Goal: Information Seeking & Learning: Compare options

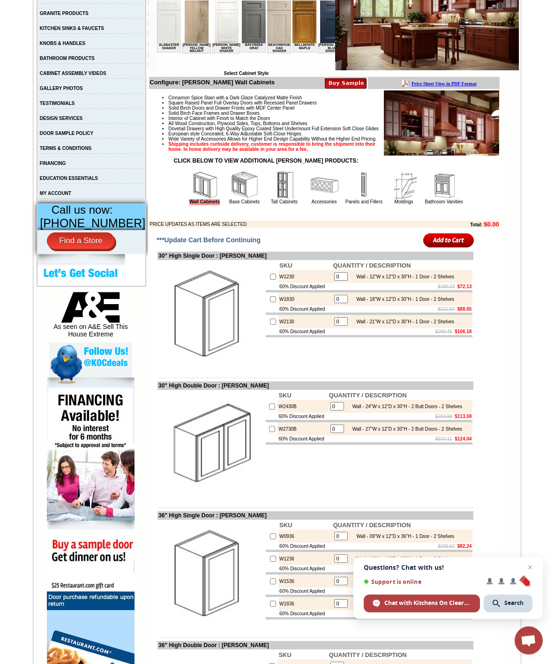
scroll to position [181, 0]
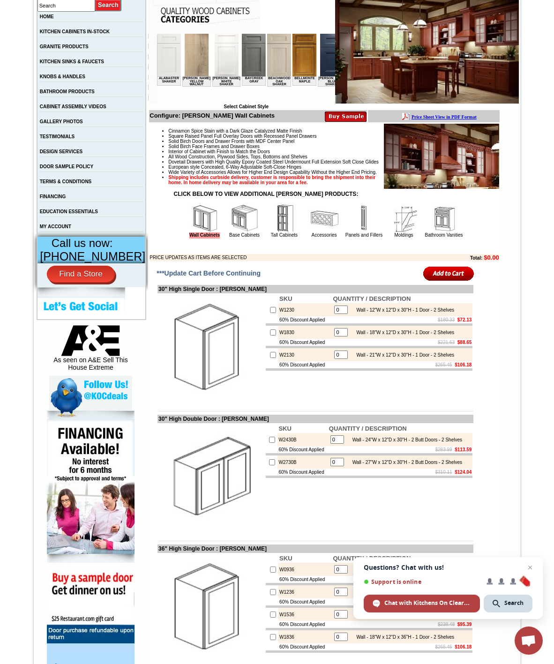
click at [231, 232] on img at bounding box center [245, 218] width 28 height 28
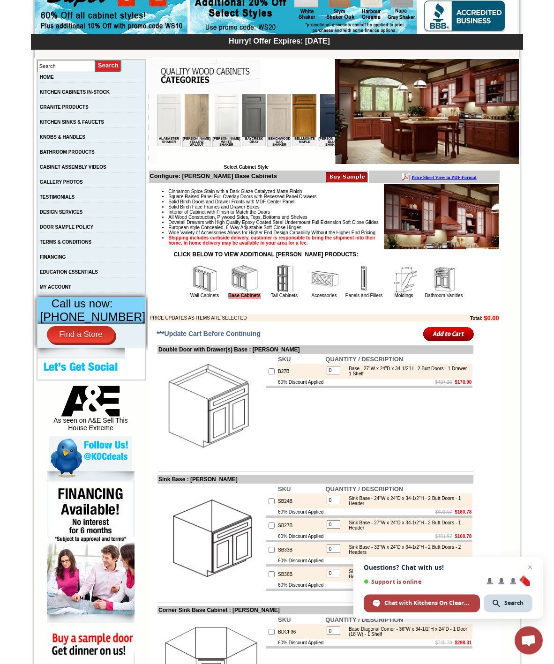
scroll to position [116, 0]
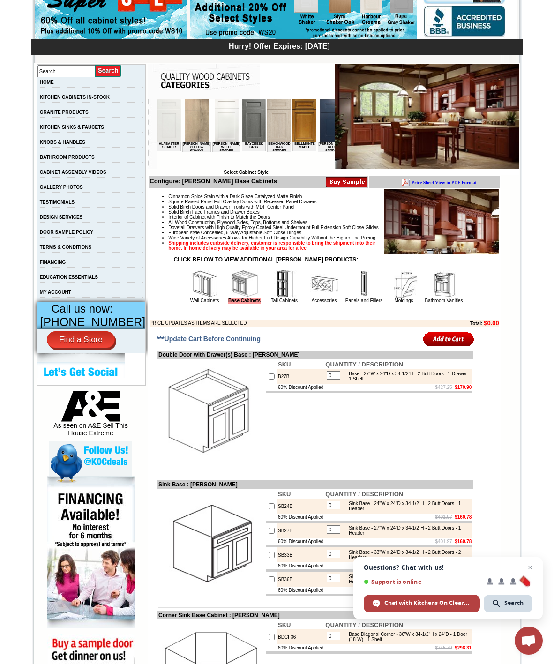
click at [215, 124] on img at bounding box center [227, 120] width 24 height 43
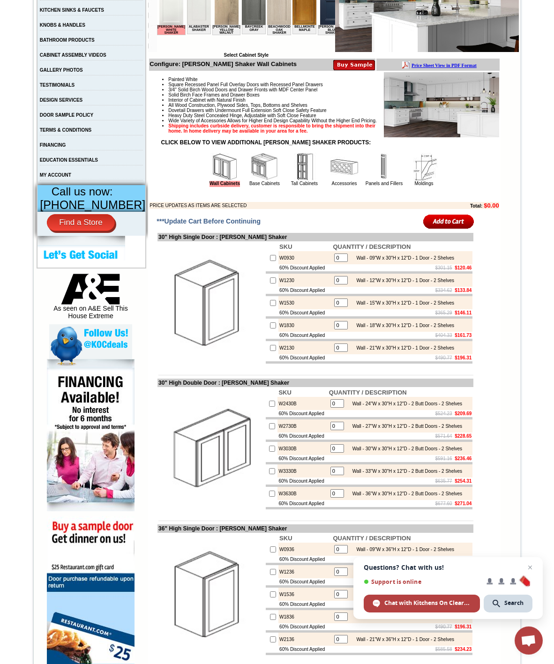
scroll to position [236, 0]
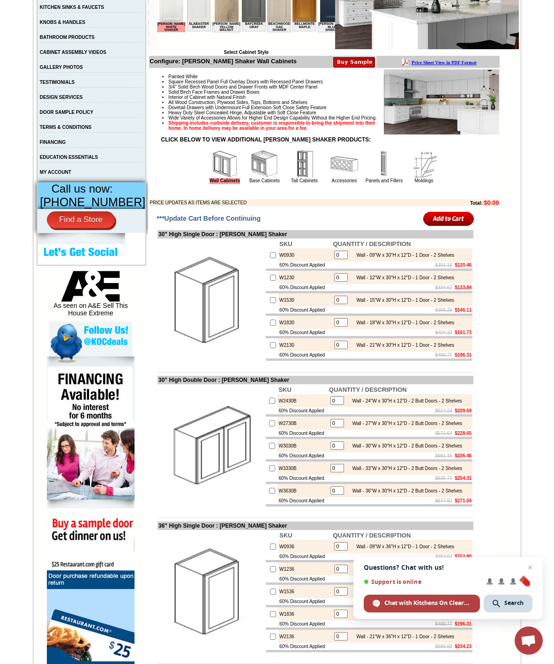
click at [83, 70] on link "GALLERY PHOTOS" at bounding box center [61, 67] width 43 height 5
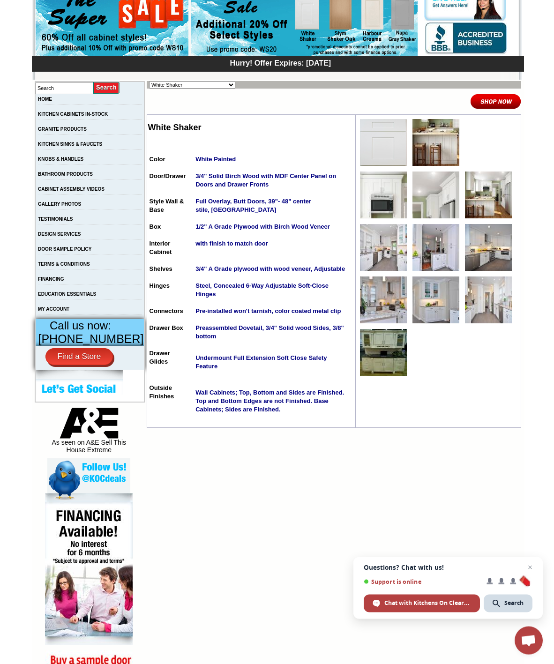
scroll to position [98, 0]
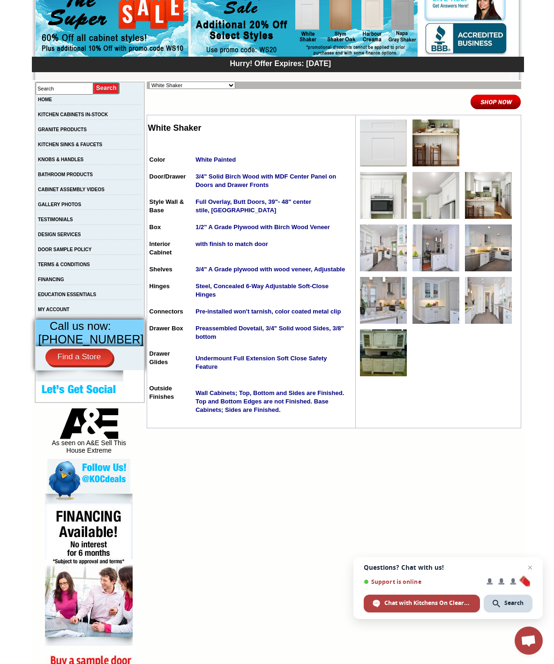
click at [216, 89] on select "Alabaster Shaker Altmann Yellow Walnut Ashton White Shaker Baycreek Gray Beachw…" at bounding box center [192, 85] width 86 height 7
select select "/gallery.php?RollID=Altmann_Yellow_Walnut"
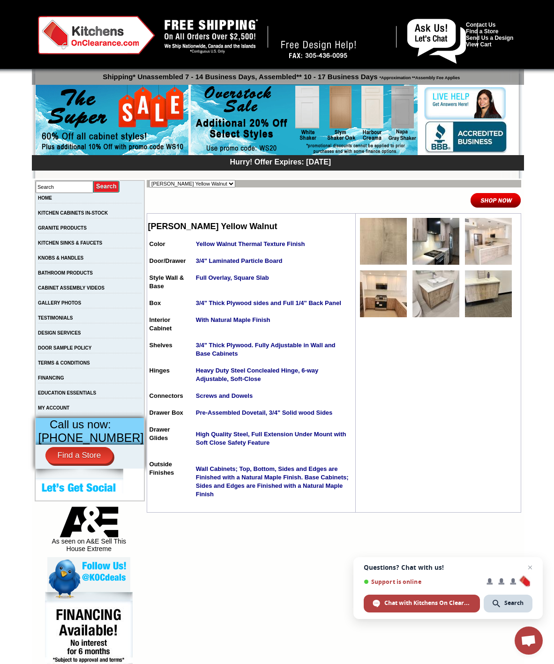
click at [385, 303] on img at bounding box center [383, 293] width 47 height 47
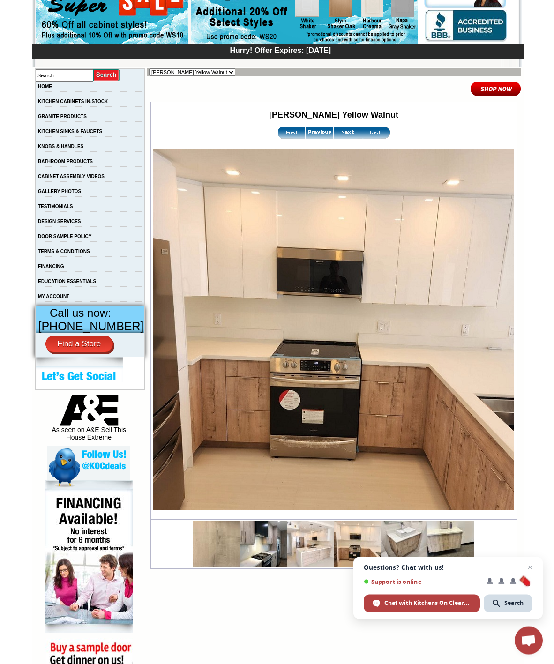
scroll to position [113, 0]
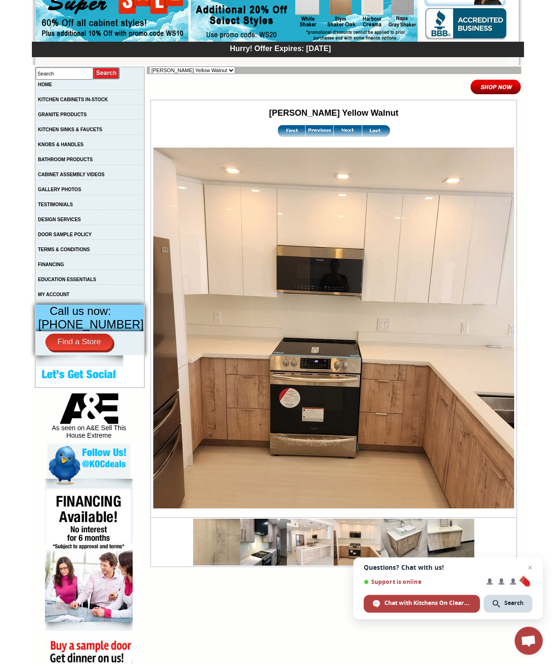
click at [404, 559] on img at bounding box center [404, 542] width 47 height 47
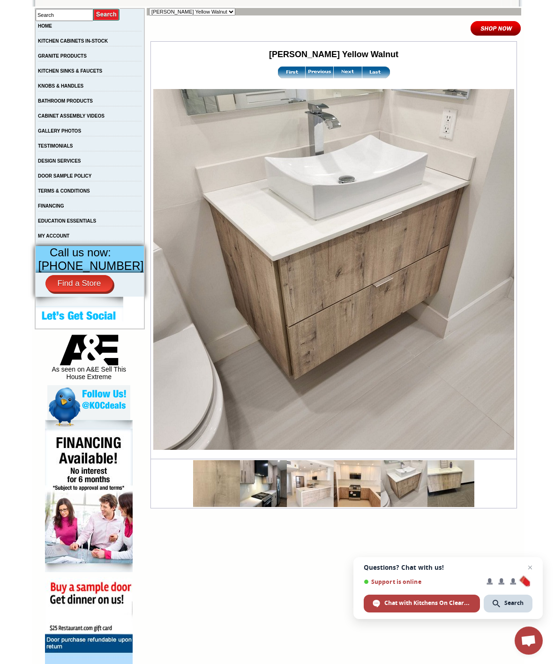
scroll to position [173, 0]
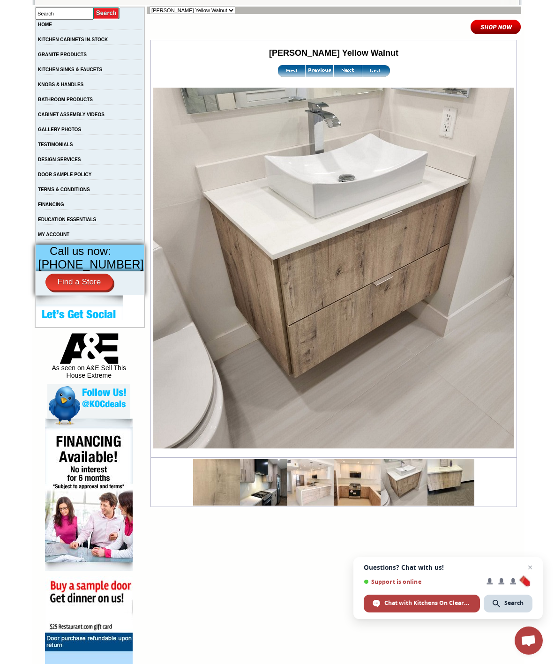
click at [253, 482] on img at bounding box center [263, 482] width 47 height 47
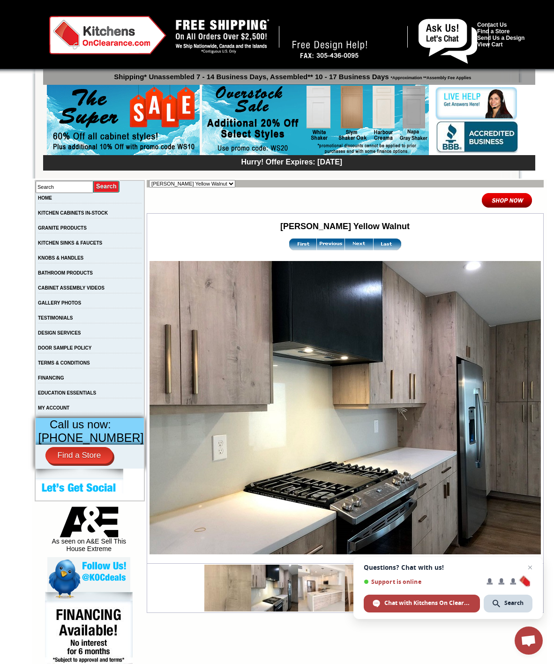
click at [209, 182] on select "Alabaster Shaker [PERSON_NAME] Yellow Walnut [PERSON_NAME] Shaker Baycreek Gray…" at bounding box center [192, 183] width 86 height 7
select select "/gallery.php?RollID=Bellmonte_Maple"
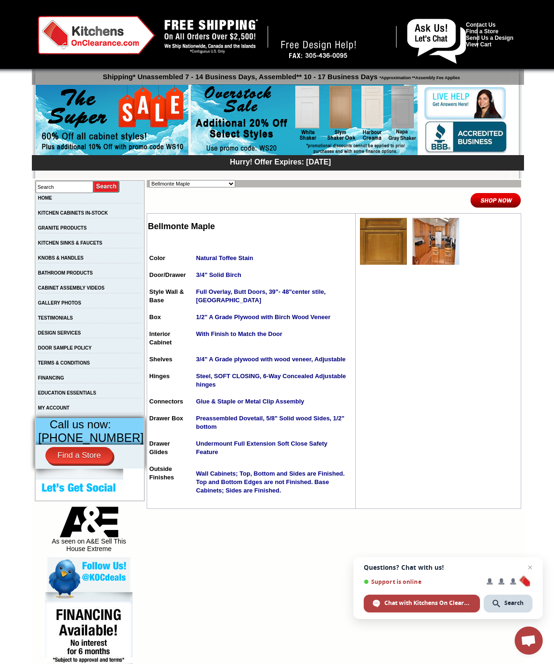
click at [391, 242] on img at bounding box center [383, 241] width 47 height 47
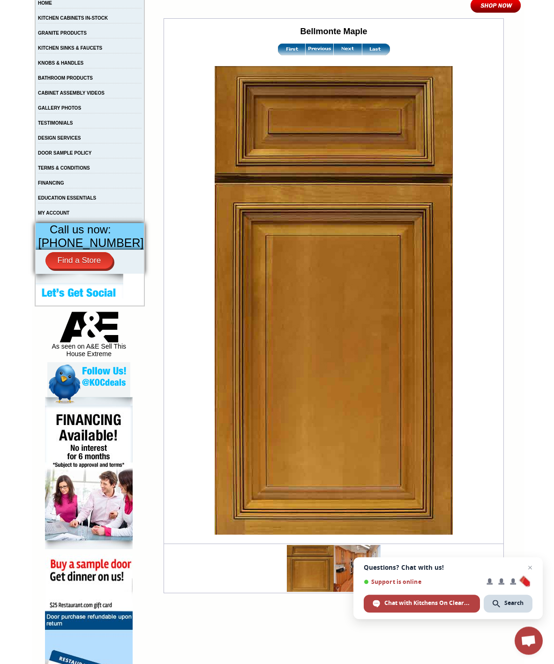
scroll to position [253, 0]
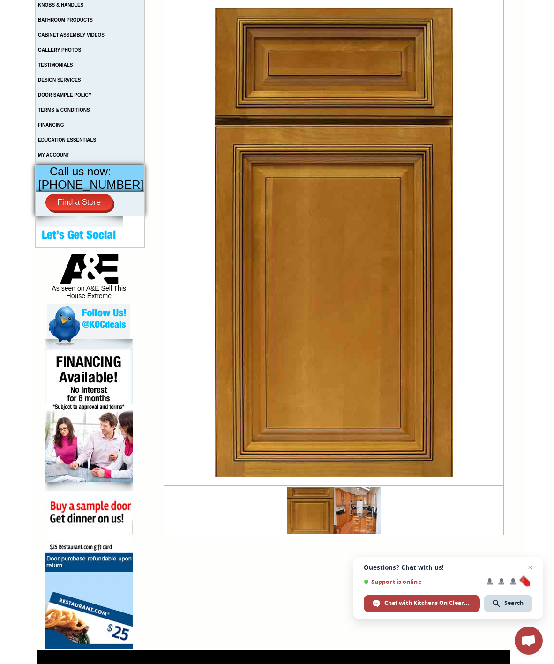
click at [353, 533] on img at bounding box center [357, 510] width 47 height 47
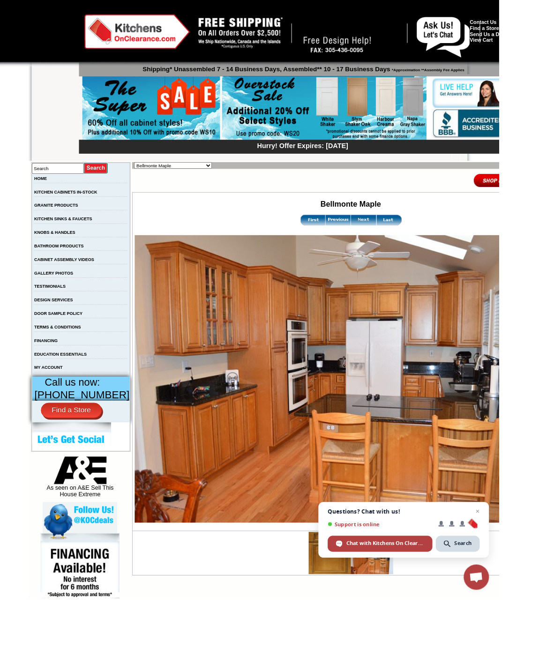
click at [208, 187] on select "Alabaster Shaker Altmann Yellow Walnut Ashton White Shaker Baycreek Gray Beachw…" at bounding box center [192, 183] width 86 height 7
select select "/gallery.php?RollID=Charlotte_Spice"
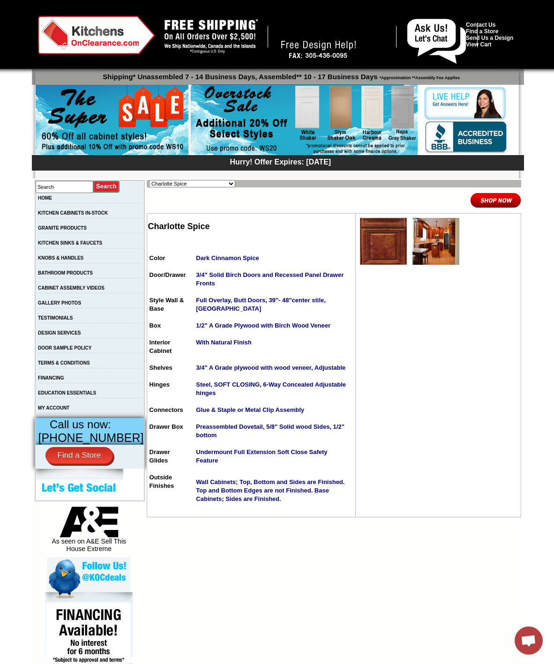
click at [381, 265] on img at bounding box center [383, 241] width 47 height 47
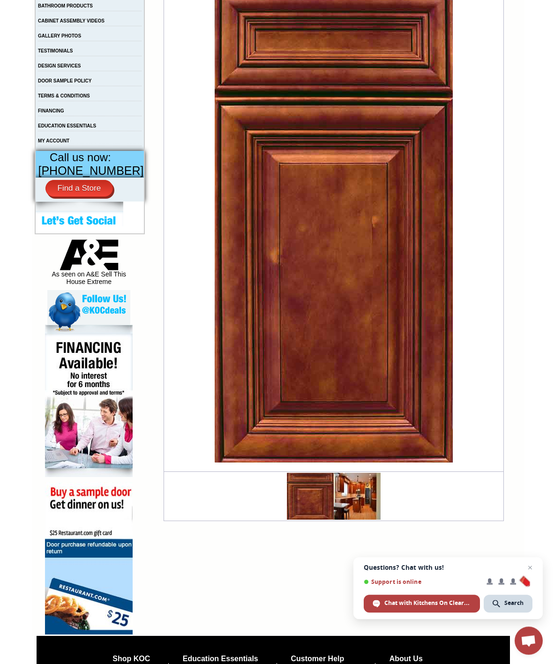
scroll to position [275, 0]
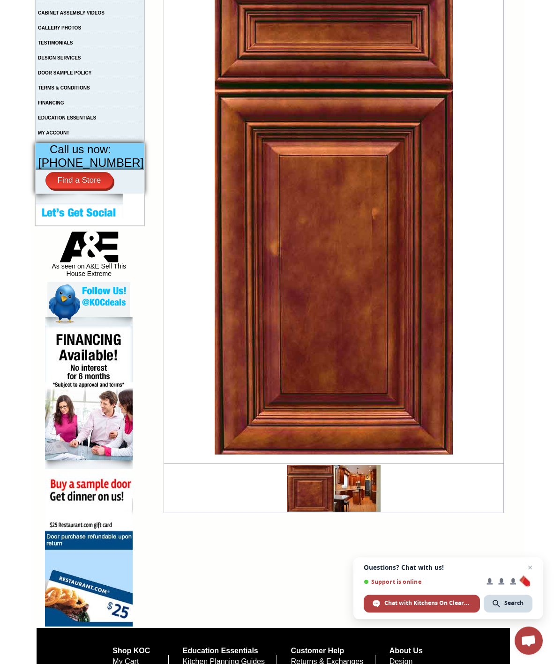
click at [354, 512] on img at bounding box center [357, 488] width 47 height 47
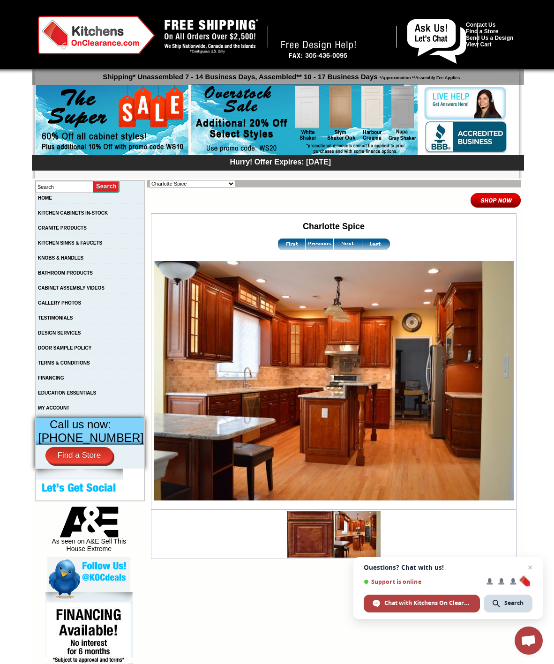
click at [222, 186] on select "Alabaster Shaker Altmann Yellow Walnut Ashton White Shaker Baycreek Gray Beachw…" at bounding box center [192, 183] width 86 height 7
select select "/gallery.php?RollID=Galvyston_Green_Shaker"
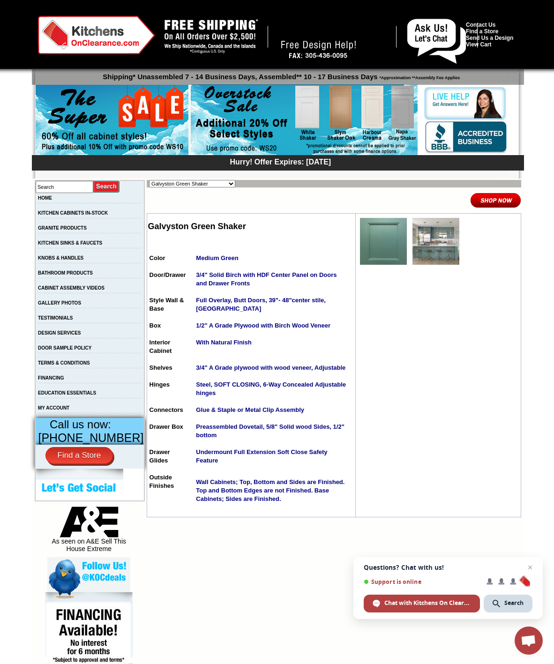
click at [378, 259] on img at bounding box center [383, 241] width 47 height 47
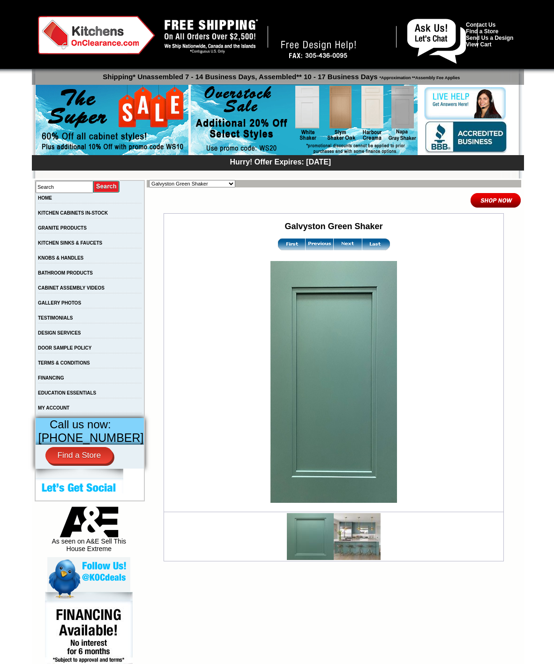
click at [359, 552] on img at bounding box center [357, 536] width 47 height 47
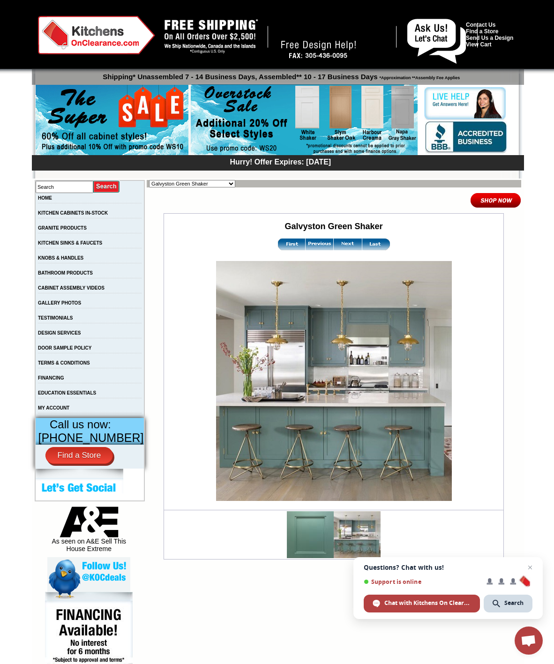
click at [219, 187] on select "Alabaster Shaker [PERSON_NAME] Yellow Walnut [PERSON_NAME] Shaker Baycreek Gray…" at bounding box center [192, 183] width 86 height 7
select select "/gallery.php?RollID=Harmony_Shaker_Mist"
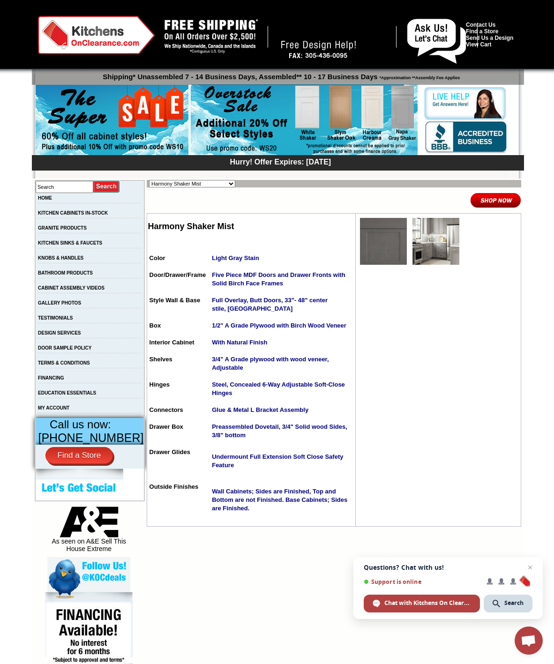
click at [217, 186] on select "Alabaster Shaker [PERSON_NAME] Yellow Walnut [PERSON_NAME] Shaker Baycreek Gray…" at bounding box center [192, 183] width 86 height 7
select select "/gallery.php?RollID=Manor_Brown"
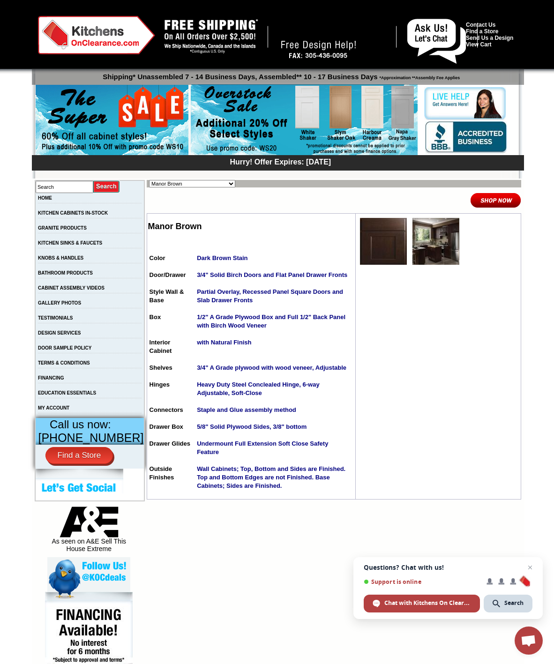
click at [216, 187] on select "Alabaster Shaker [PERSON_NAME] Yellow Walnut [PERSON_NAME] Shaker Baycreek Gray…" at bounding box center [192, 183] width 86 height 7
select select "/gallery.php?RollID=Merrimac_Cinder"
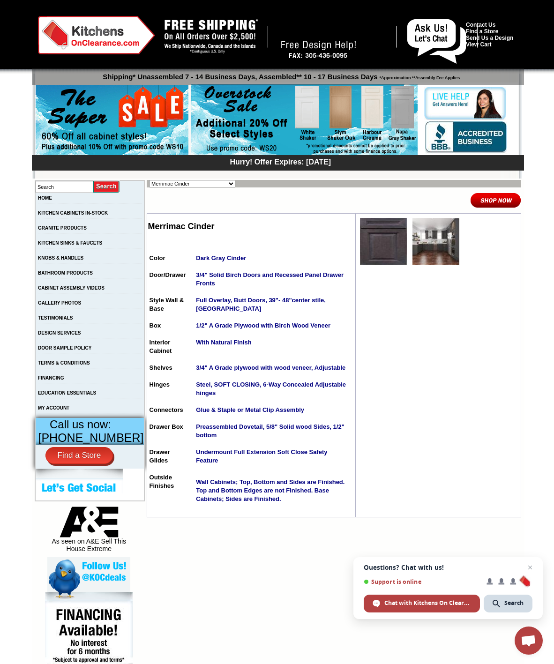
click at [381, 257] on img at bounding box center [383, 241] width 47 height 47
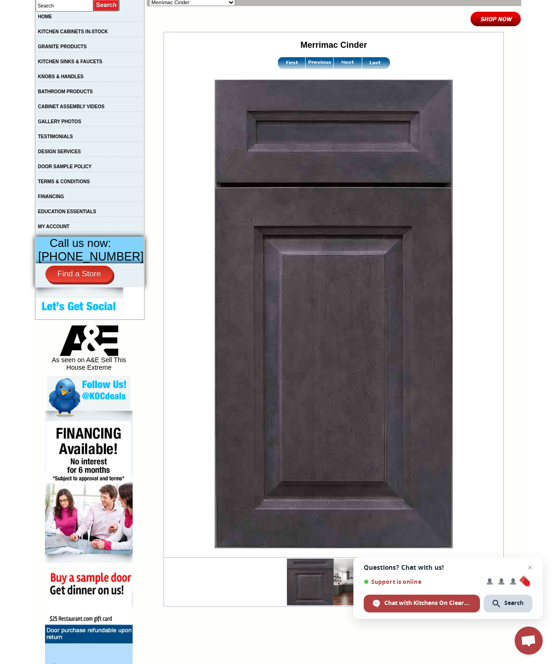
scroll to position [182, 0]
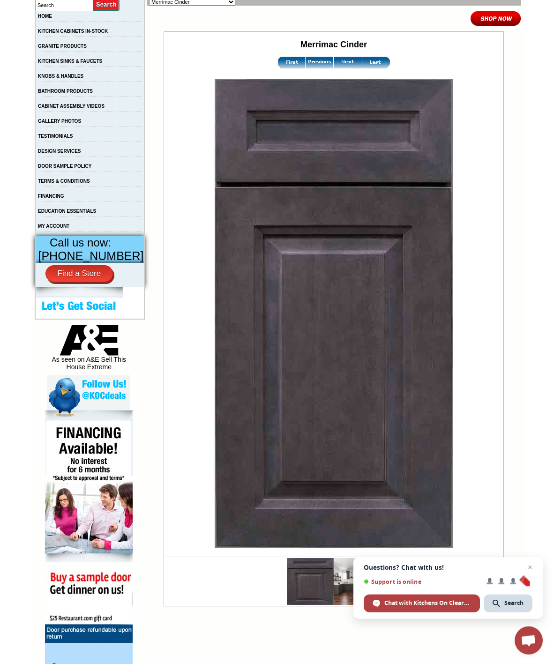
click at [363, 581] on img at bounding box center [357, 581] width 47 height 47
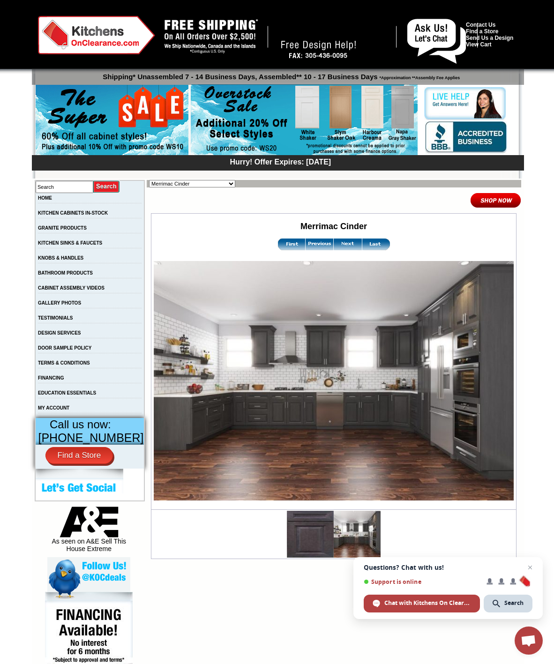
click at [212, 187] on select "Alabaster Shaker [PERSON_NAME] Yellow Walnut [PERSON_NAME] Shaker Baycreek Gray…" at bounding box center [192, 183] width 86 height 7
select select "/gallery.php?RollID=Slym_Shaker_Sand"
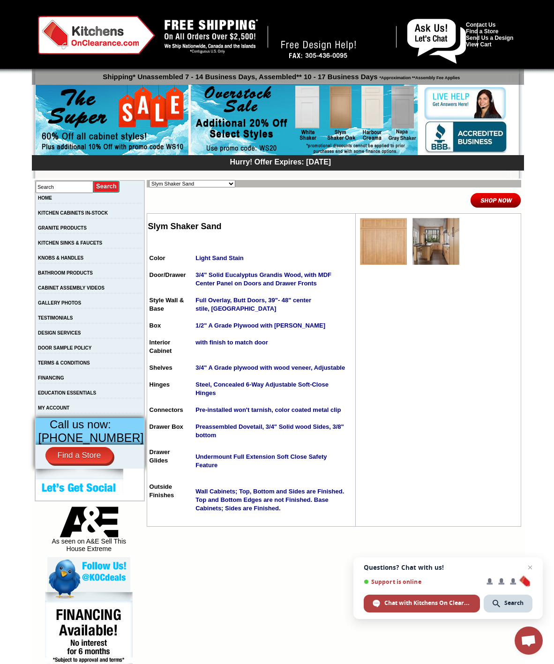
click at [221, 186] on select "Alabaster Shaker Altmann Yellow Walnut Ashton White Shaker Baycreek Gray Beachw…" at bounding box center [192, 183] width 86 height 7
select select "/gallery.php?RollID=Salona_Sage"
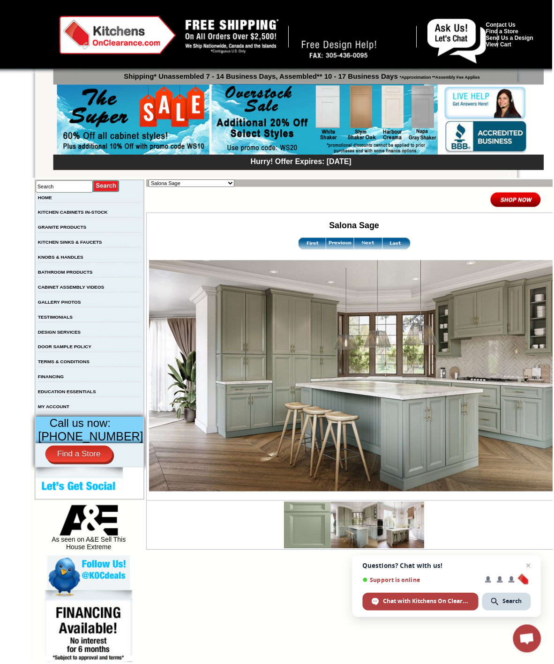
click at [389, 533] on img at bounding box center [402, 526] width 47 height 47
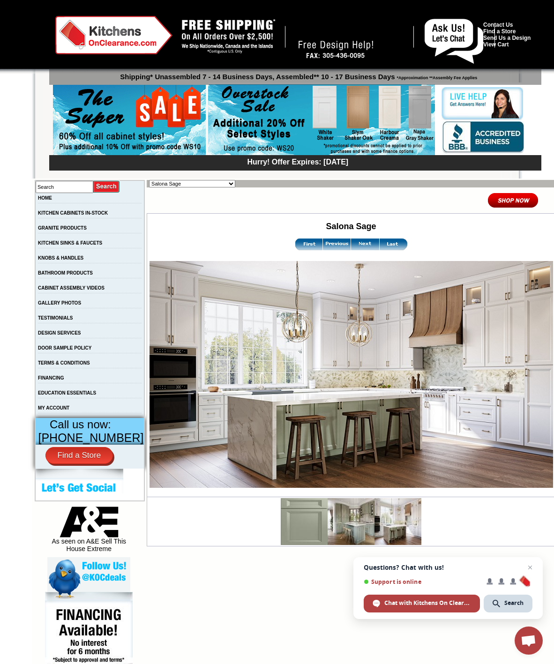
click at [342, 535] on img at bounding box center [351, 521] width 47 height 47
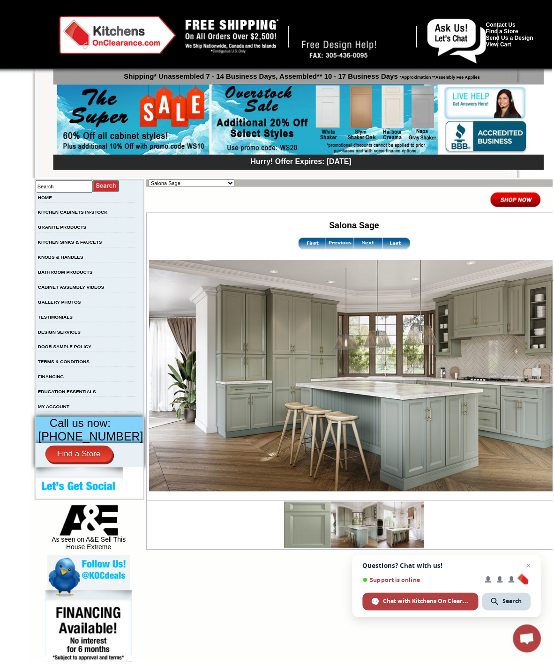
click at [202, 184] on select "Alabaster Shaker Altmann Yellow Walnut Ashton White Shaker Baycreek Gray Beachw…" at bounding box center [192, 183] width 86 height 7
select select "/gallery.php?RollID=Vali_Iced_Mocha"
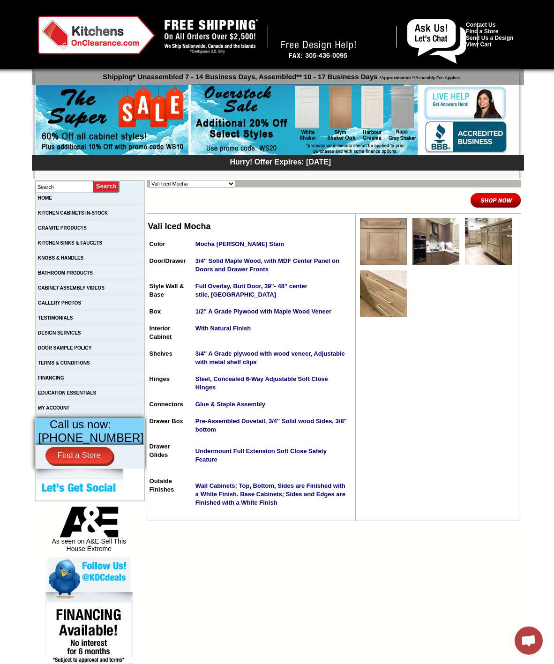
click at [382, 250] on img at bounding box center [383, 241] width 47 height 47
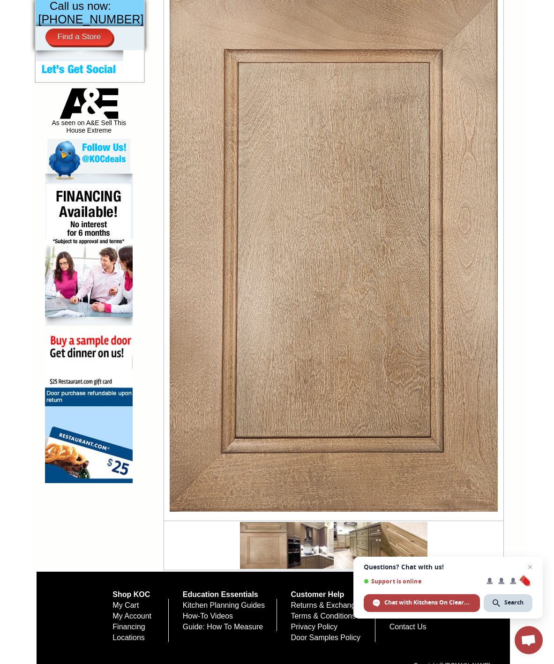
scroll to position [418, 0]
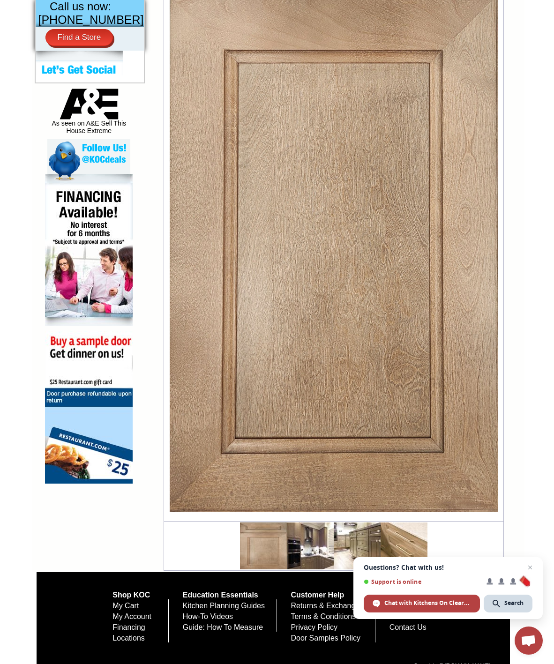
click at [301, 553] on img at bounding box center [310, 545] width 47 height 47
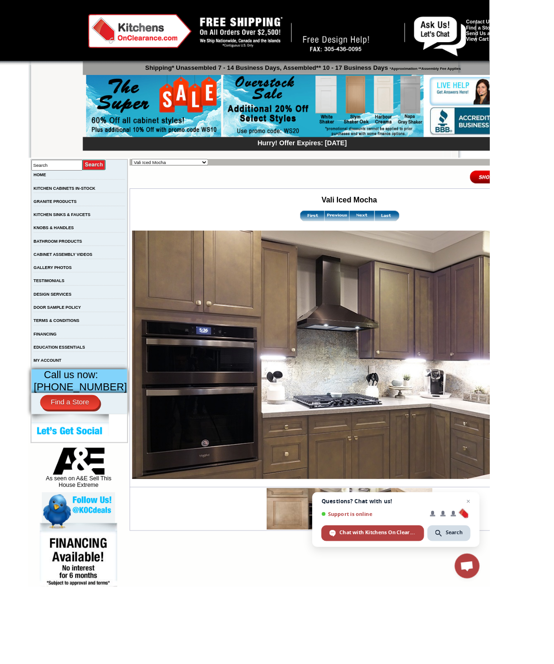
click at [399, 585] on img at bounding box center [419, 575] width 47 height 47
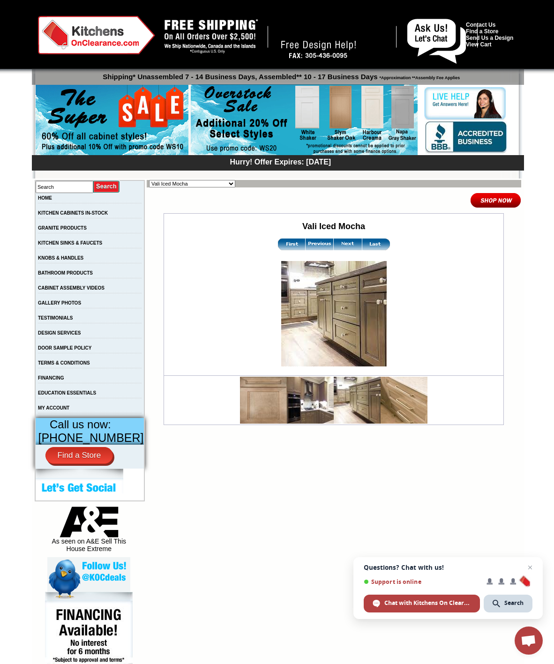
click at [404, 410] on img at bounding box center [404, 400] width 47 height 47
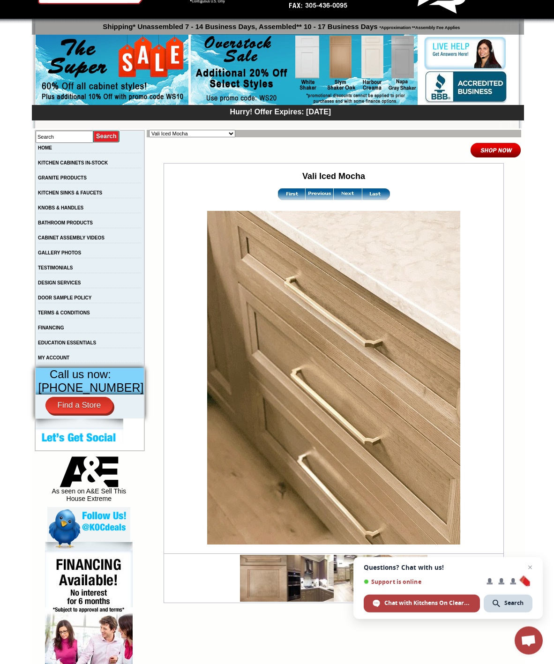
scroll to position [36, 0]
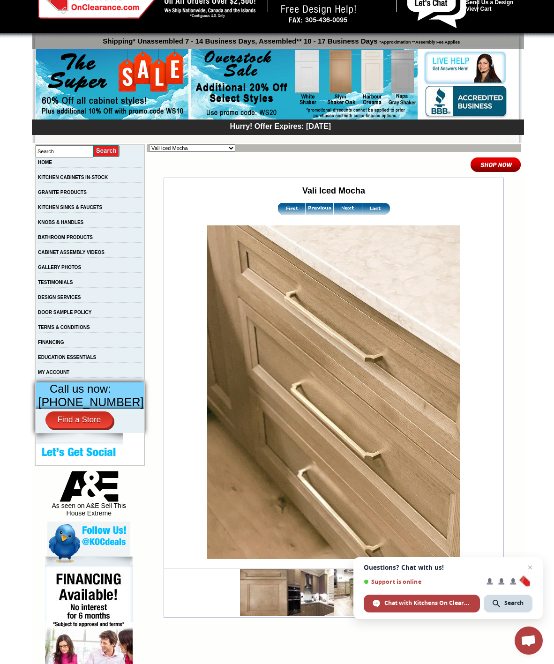
click at [216, 151] on select "Alabaster Shaker [PERSON_NAME] Yellow Walnut [PERSON_NAME] Shaker Baycreek Gray…" at bounding box center [192, 147] width 86 height 7
select select "/gallery.php?RollID=Weathered_Gray"
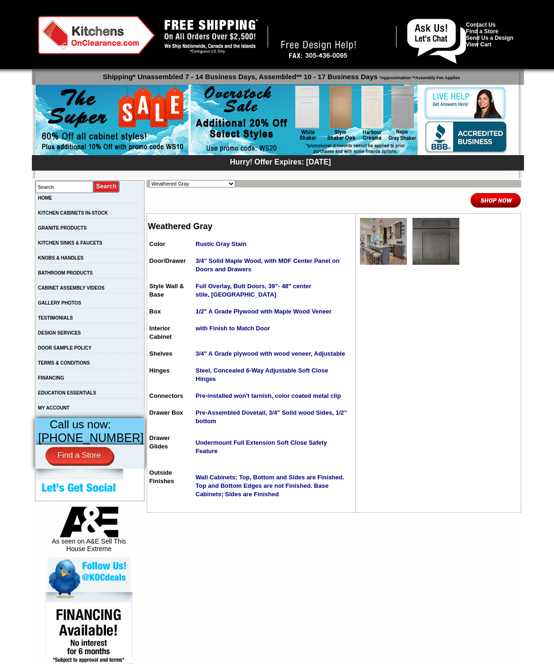
click at [383, 251] on img at bounding box center [383, 241] width 47 height 47
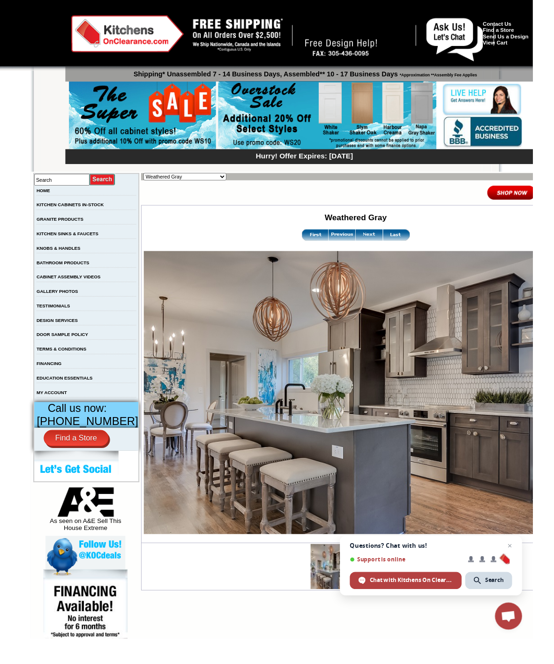
click at [370, 250] on img at bounding box center [384, 245] width 28 height 12
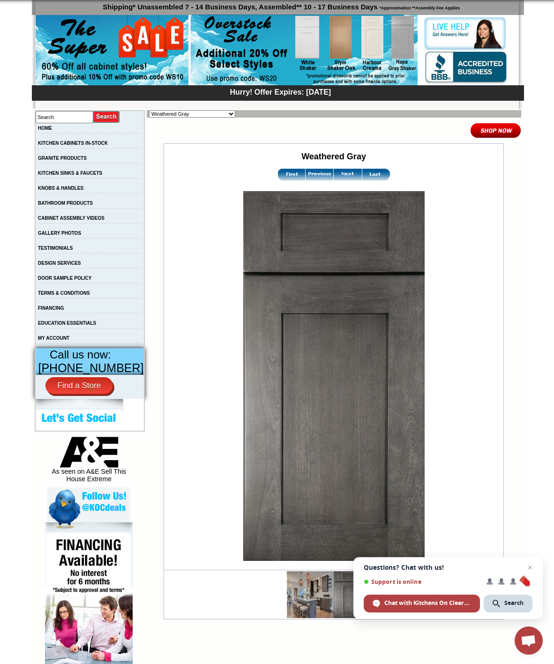
scroll to position [70, 0]
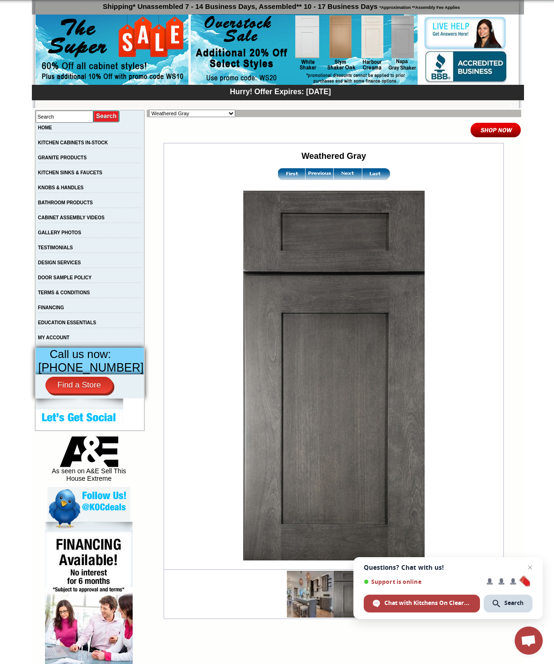
click at [216, 117] on select "Alabaster Shaker [PERSON_NAME] Yellow Walnut [PERSON_NAME] Shaker Baycreek Gray…" at bounding box center [192, 113] width 86 height 7
select select "/gallery.php?RollID=Yorktown_White"
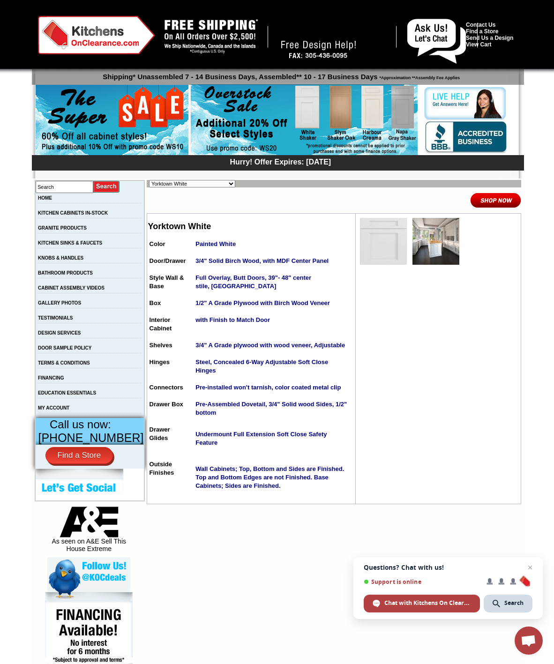
click at [385, 264] on img at bounding box center [383, 241] width 47 height 47
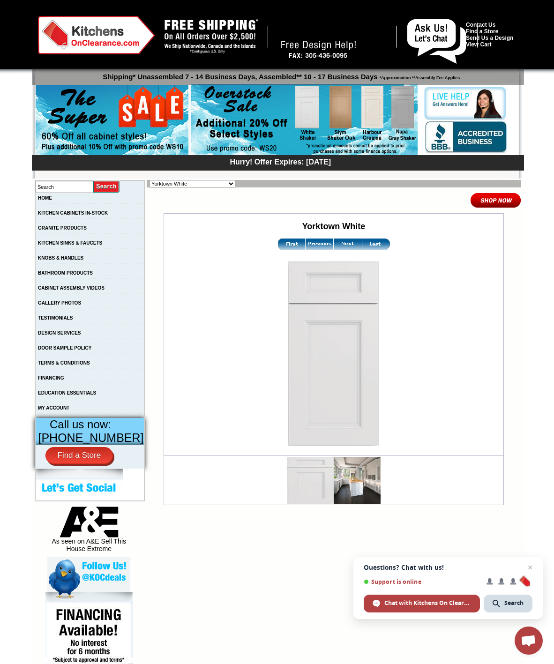
click at [353, 490] on img at bounding box center [357, 480] width 47 height 47
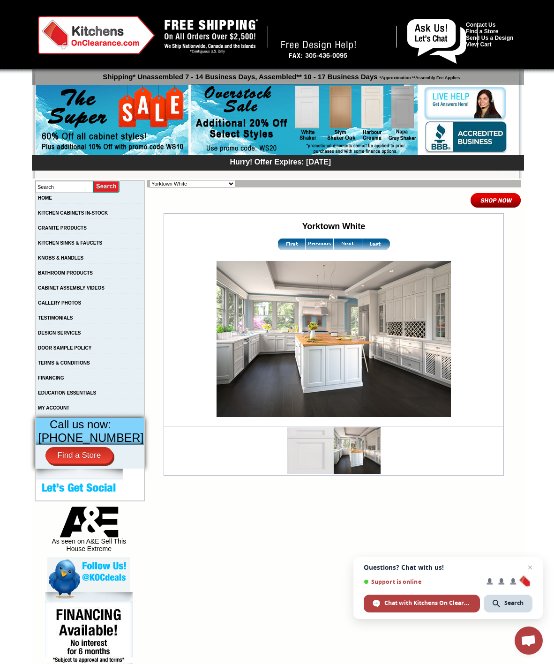
click at [222, 186] on select "Alabaster Shaker Altmann Yellow Walnut Ashton White Shaker Baycreek Gray Beachw…" at bounding box center [192, 183] width 86 height 7
select select "/gallery.php?RollID=Taupe_Linen_Shaker"
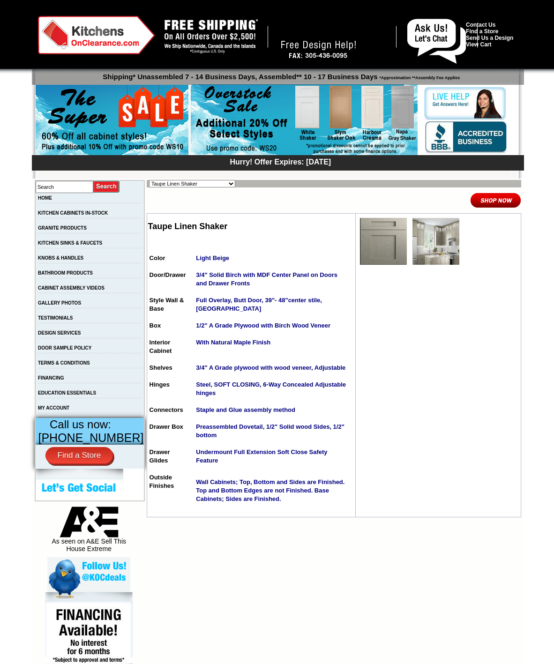
click at [385, 257] on img at bounding box center [383, 241] width 47 height 47
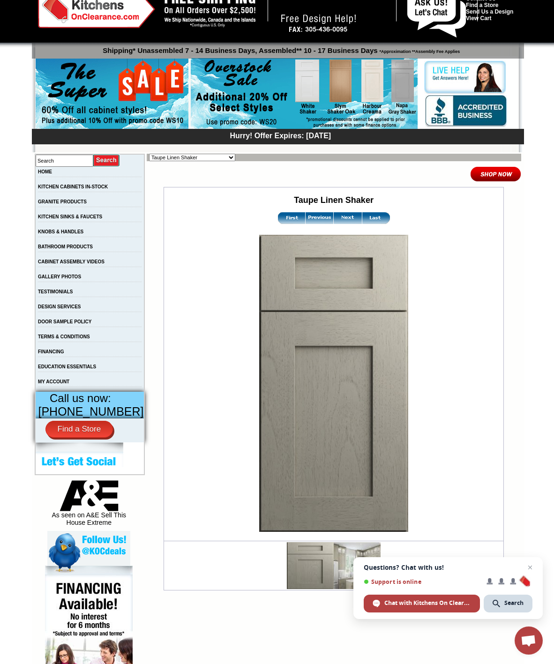
scroll to position [27, 0]
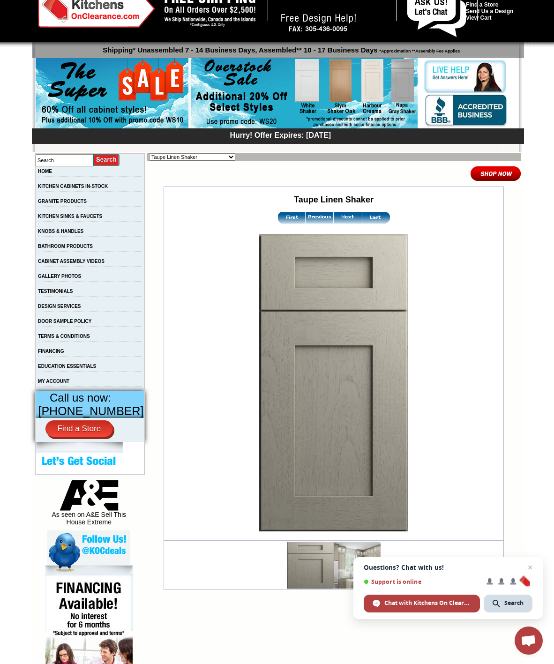
click at [357, 573] on img at bounding box center [357, 565] width 47 height 47
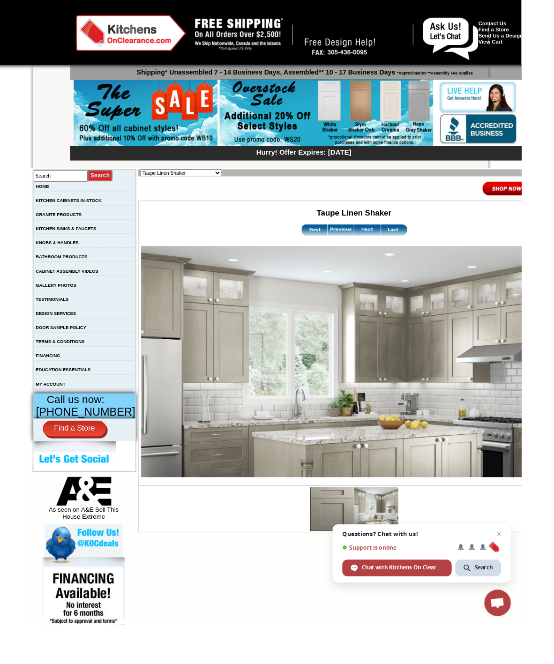
click at [518, 208] on img at bounding box center [537, 200] width 51 height 15
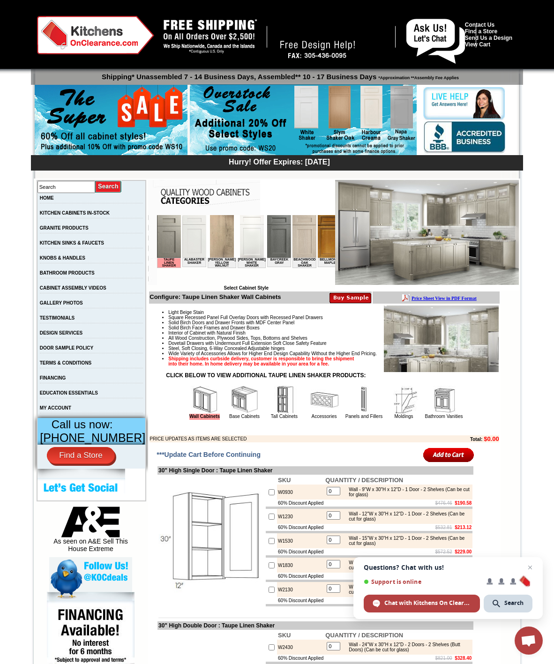
click at [122, 102] on img at bounding box center [111, 121] width 153 height 72
click at [146, 131] on img at bounding box center [111, 121] width 153 height 72
click at [133, 125] on img at bounding box center [111, 121] width 153 height 72
click at [105, 141] on img at bounding box center [111, 121] width 153 height 72
click at [82, 109] on img at bounding box center [111, 121] width 153 height 72
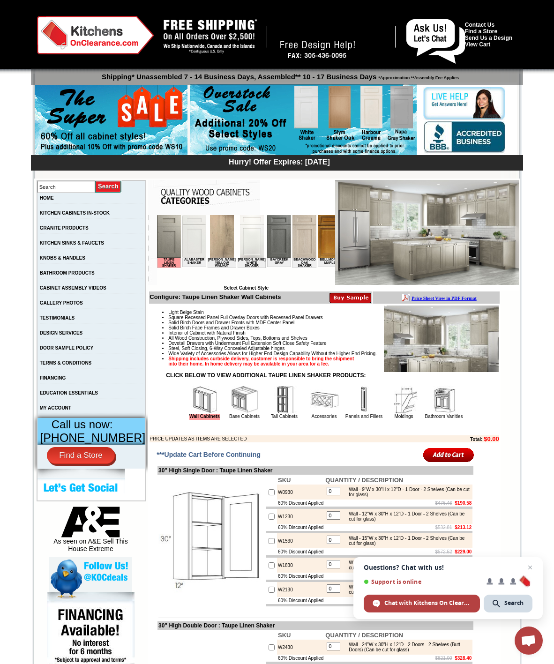
click at [160, 116] on img at bounding box center [111, 121] width 153 height 72
click at [250, 119] on img at bounding box center [303, 120] width 227 height 72
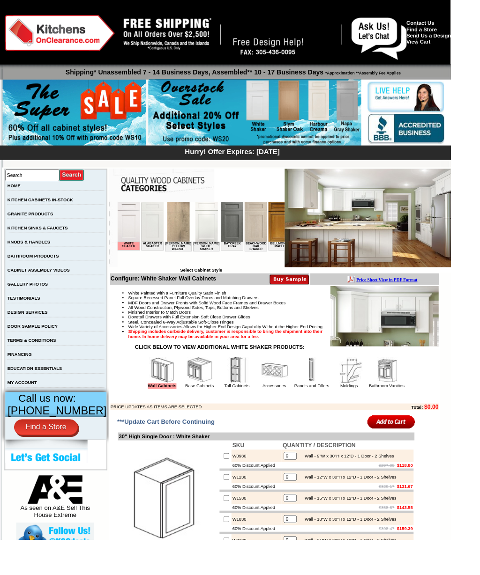
scroll to position [1, 0]
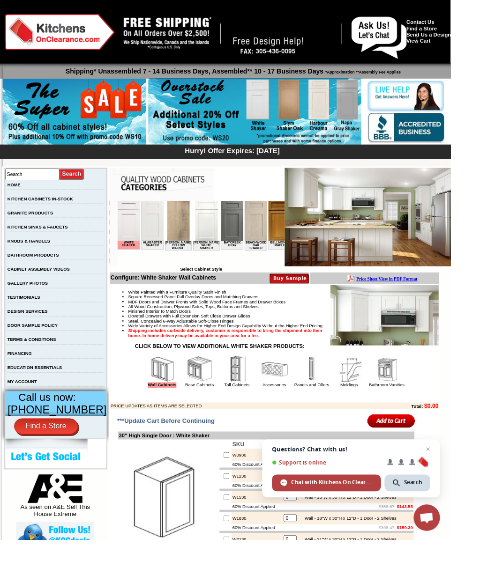
click at [48, 186] on input "Search" at bounding box center [35, 186] width 58 height 12
type input "Doors"
click at [86, 185] on input "image" at bounding box center [76, 185] width 27 height 13
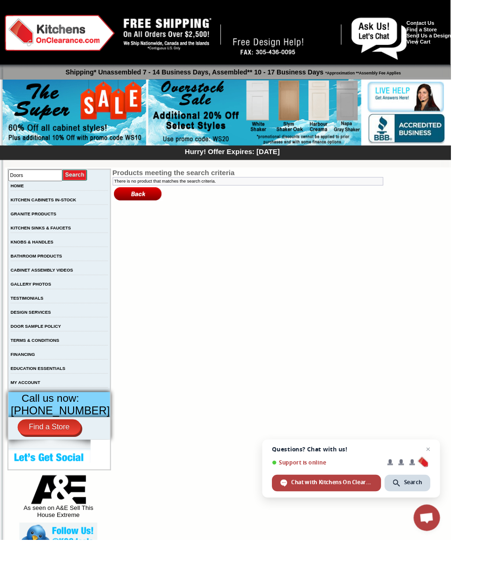
click at [69, 246] on link "KITCHEN SINKS & FAUCETS" at bounding box center [43, 242] width 64 height 5
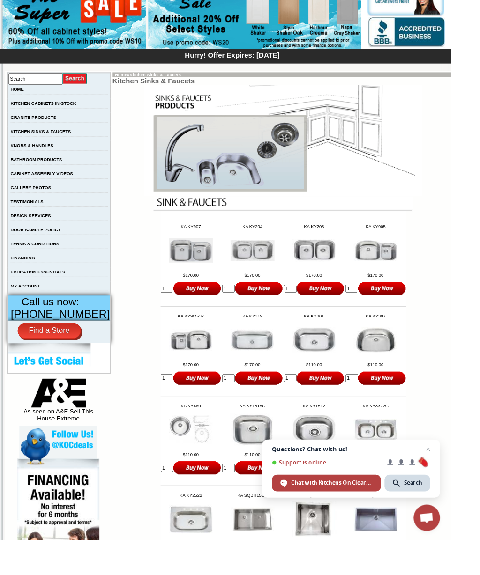
scroll to position [89, 0]
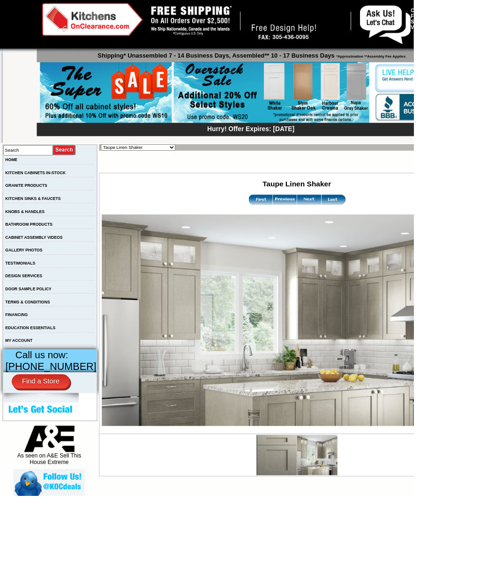
scroll to position [13, 0]
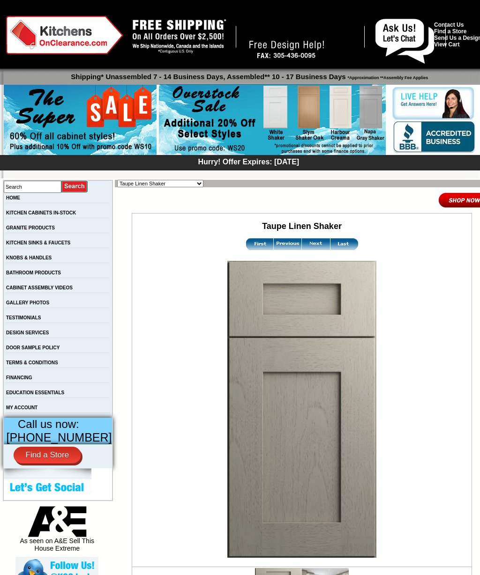
scroll to position [91, 0]
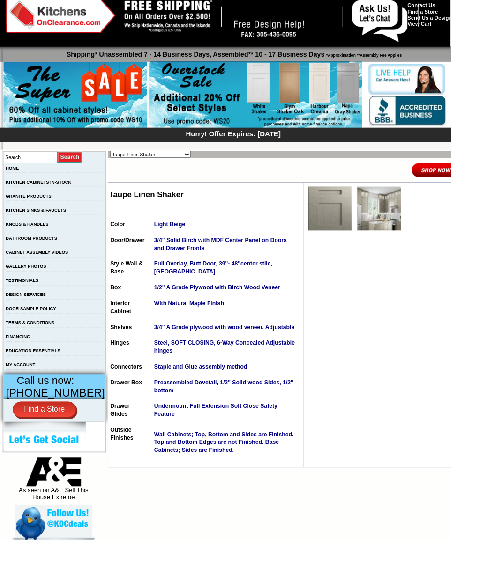
scroll to position [19, 0]
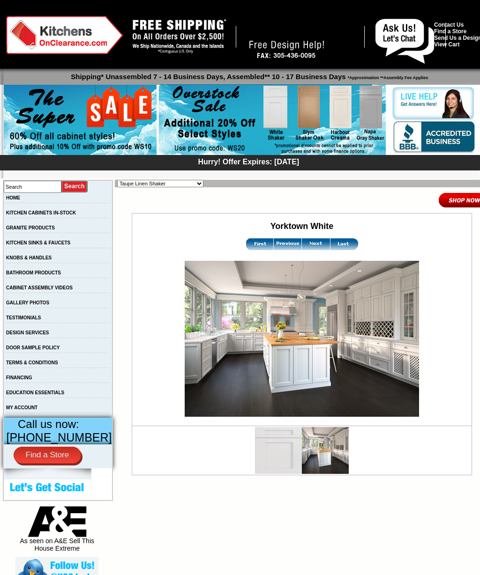
select select "/gallery.php?RollID=Taupe_Linen_Shaker"
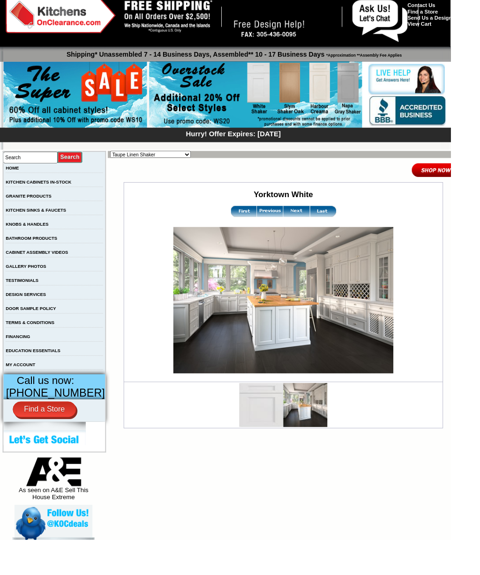
scroll to position [19, 0]
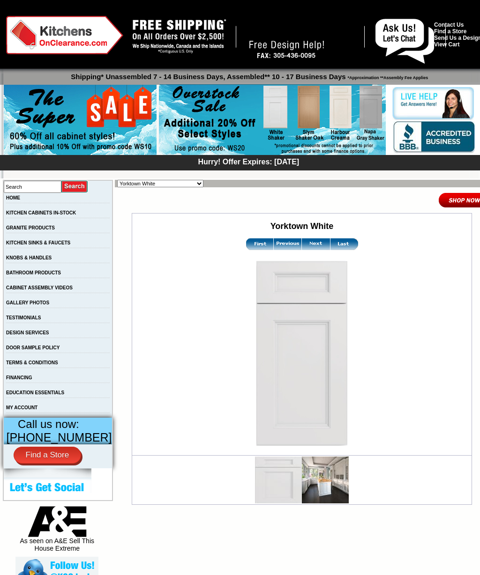
scroll to position [19, 0]
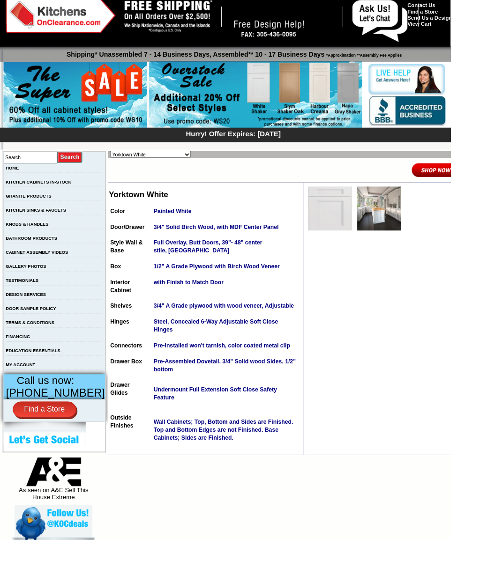
scroll to position [19, 0]
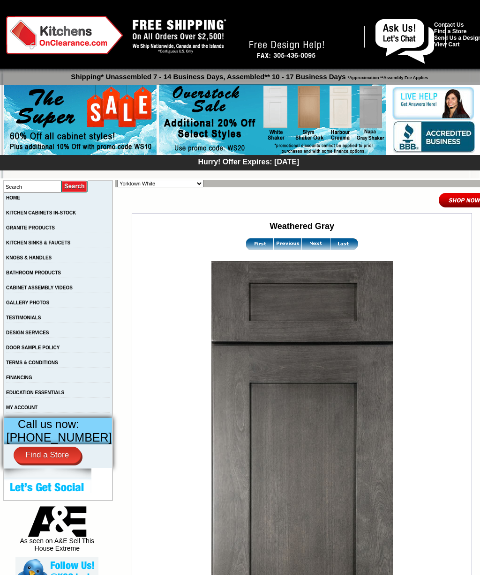
select select "/gallery.php?RollID=Yorktown_White"
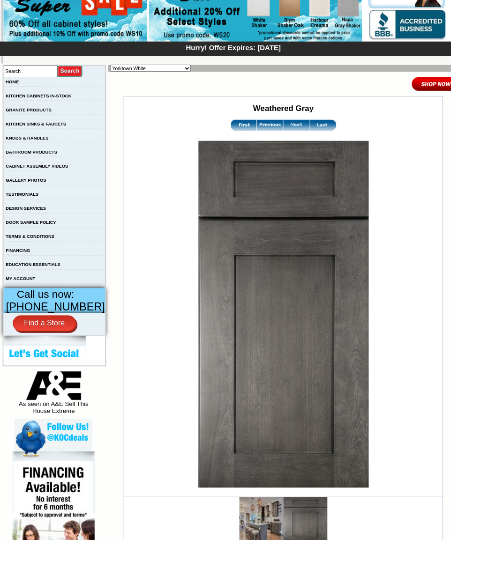
scroll to position [111, 0]
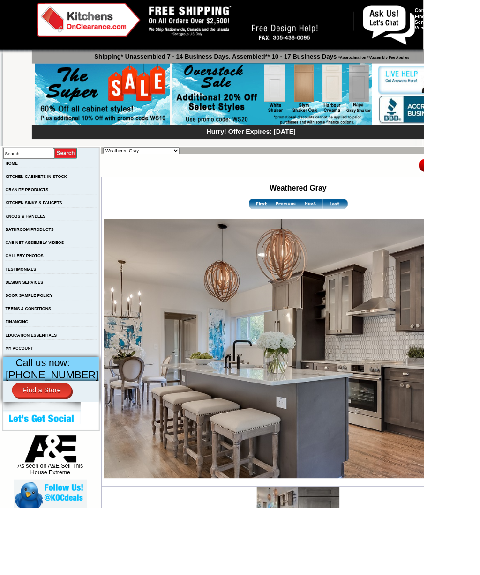
scroll to position [13, 0]
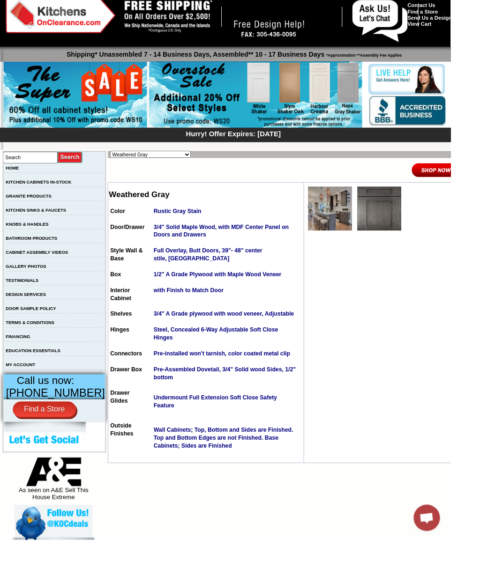
scroll to position [19, 0]
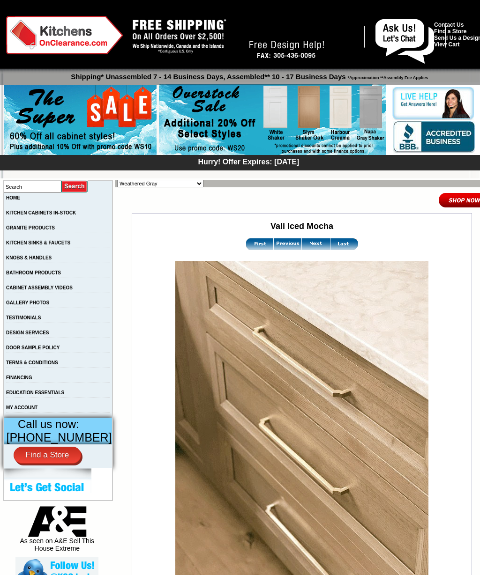
select select "/gallery.php?RollID=Weathered_Gray"
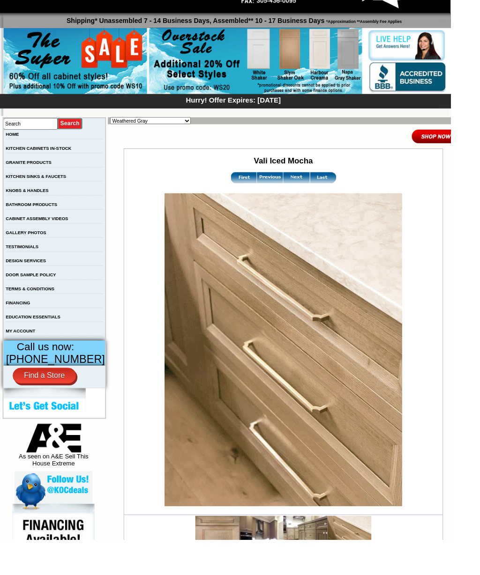
scroll to position [55, 0]
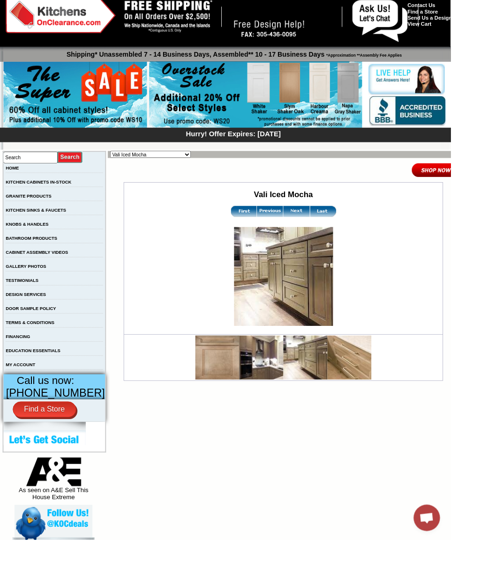
scroll to position [19, 0]
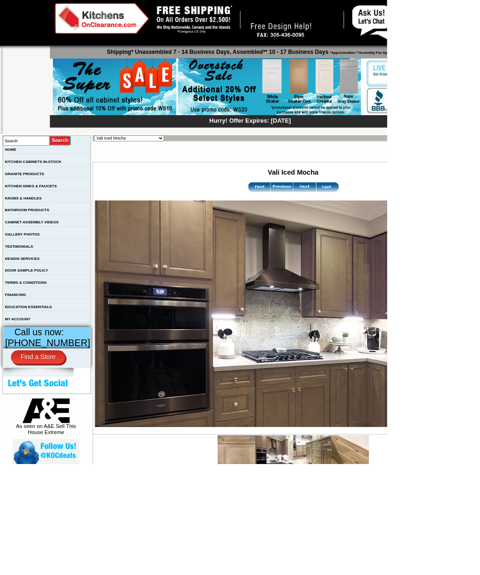
scroll to position [12, 0]
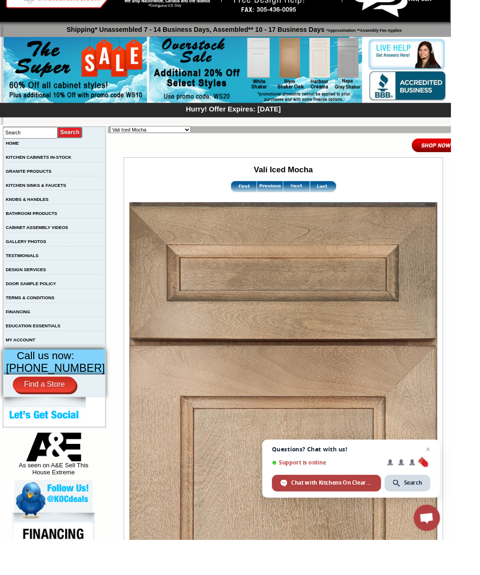
scroll to position [32, 0]
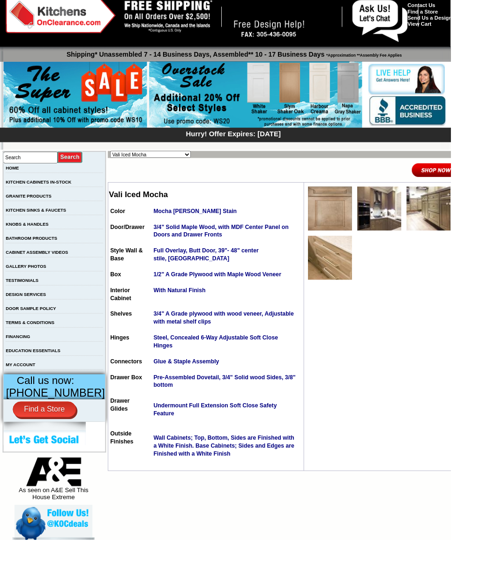
scroll to position [19, 0]
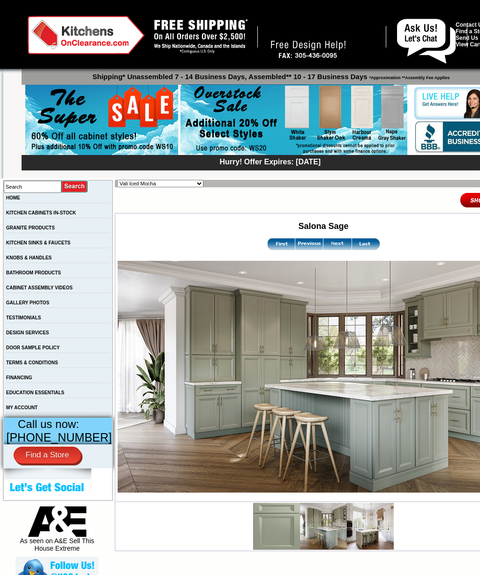
select select "/gallery.php?RollID=Vali_Iced_Mocha"
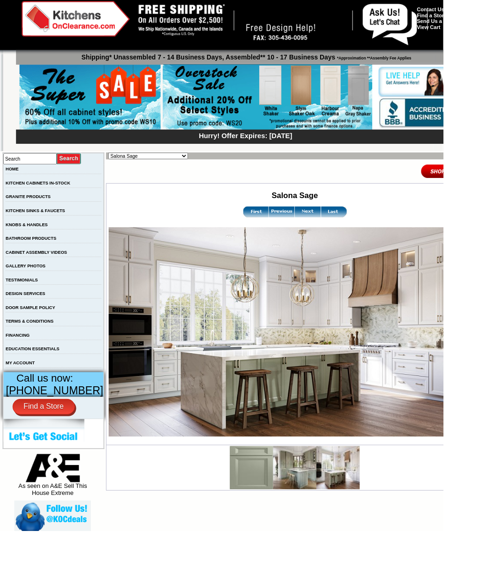
scroll to position [15, 0]
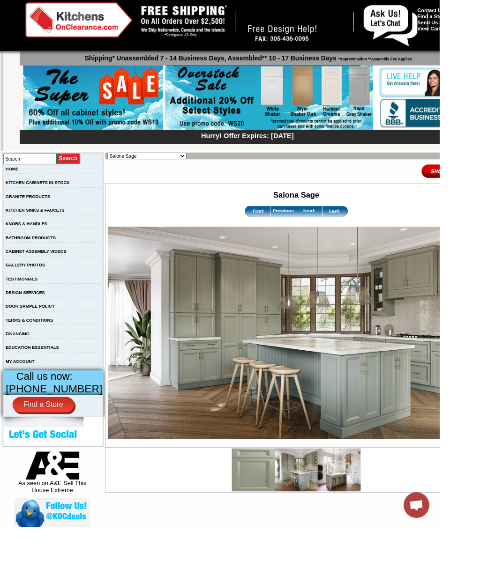
scroll to position [13, 0]
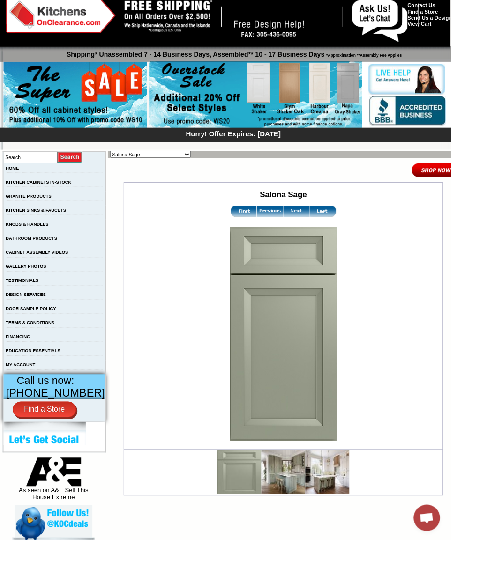
scroll to position [19, 0]
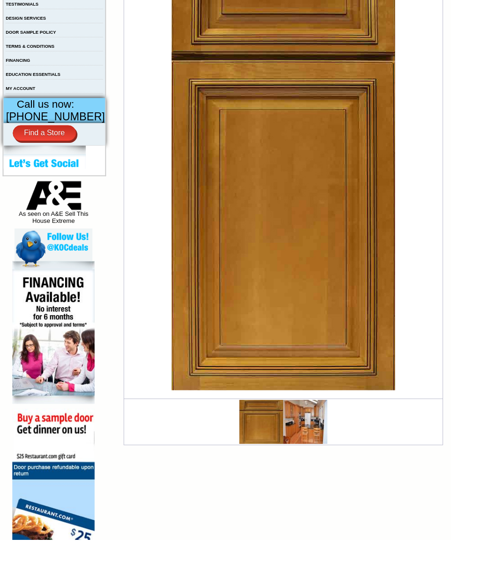
scroll to position [313, 0]
